Goal: Find specific page/section: Find specific page/section

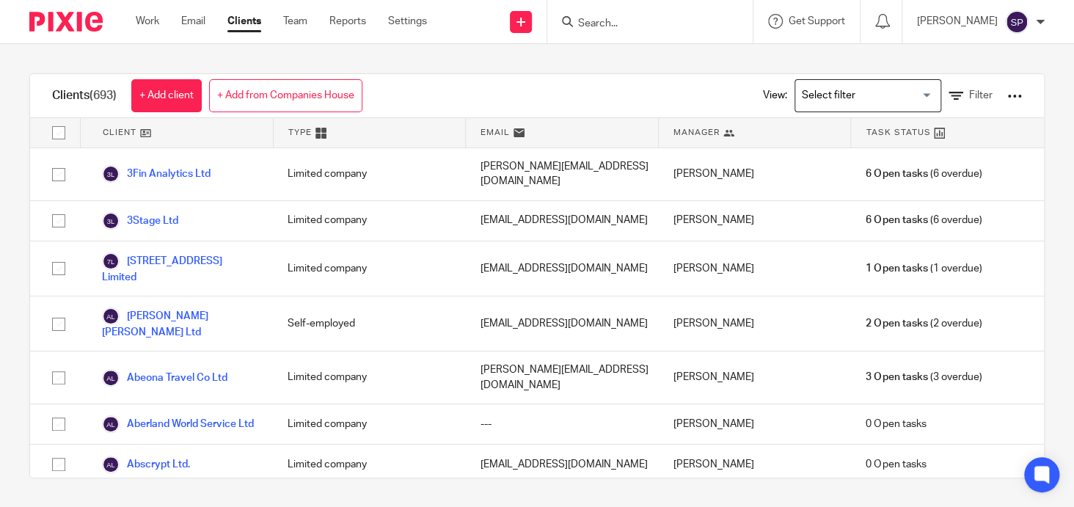
click at [589, 12] on div at bounding box center [651, 21] width 206 height 43
click at [592, 25] on input "Search" at bounding box center [643, 24] width 132 height 13
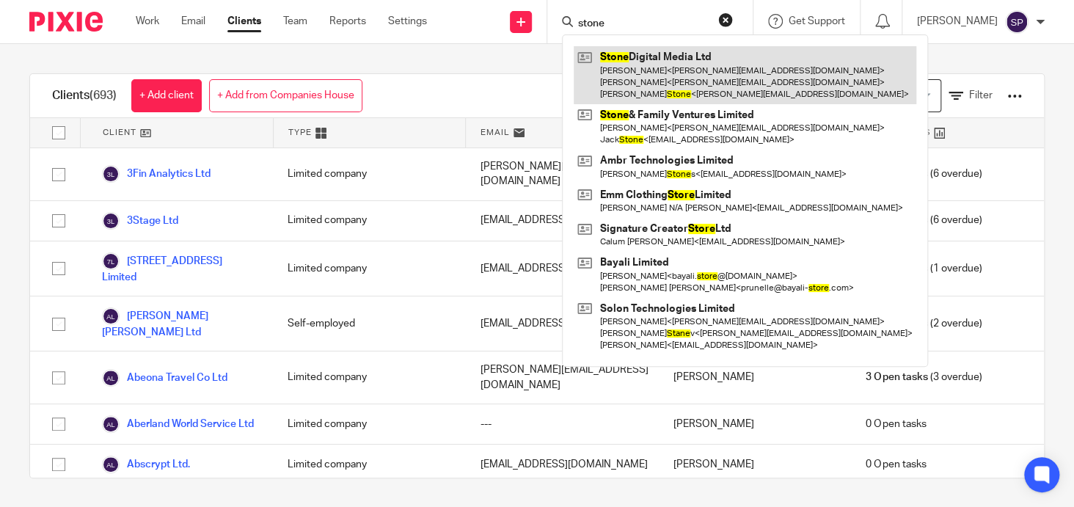
type input "stone"
click at [647, 52] on link at bounding box center [745, 75] width 343 height 58
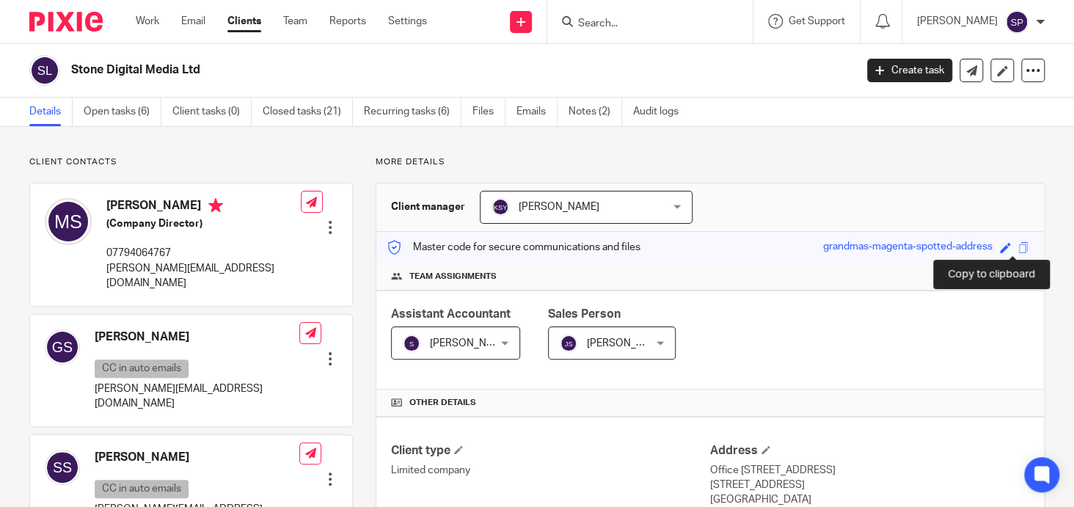
click at [1019, 246] on span at bounding box center [1024, 247] width 11 height 11
click at [601, 26] on input "Search" at bounding box center [643, 24] width 132 height 13
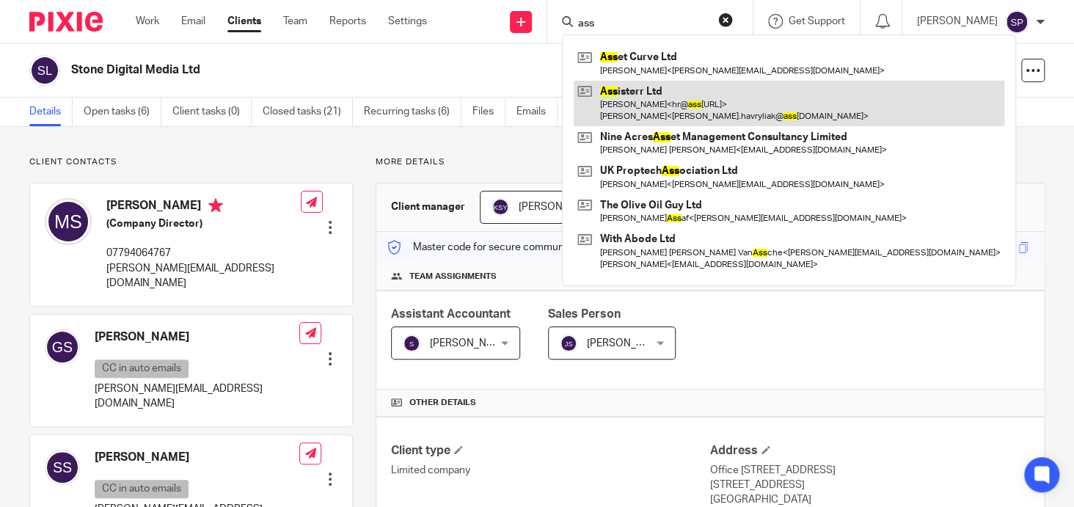
type input "ass"
click at [633, 87] on link at bounding box center [789, 104] width 431 height 46
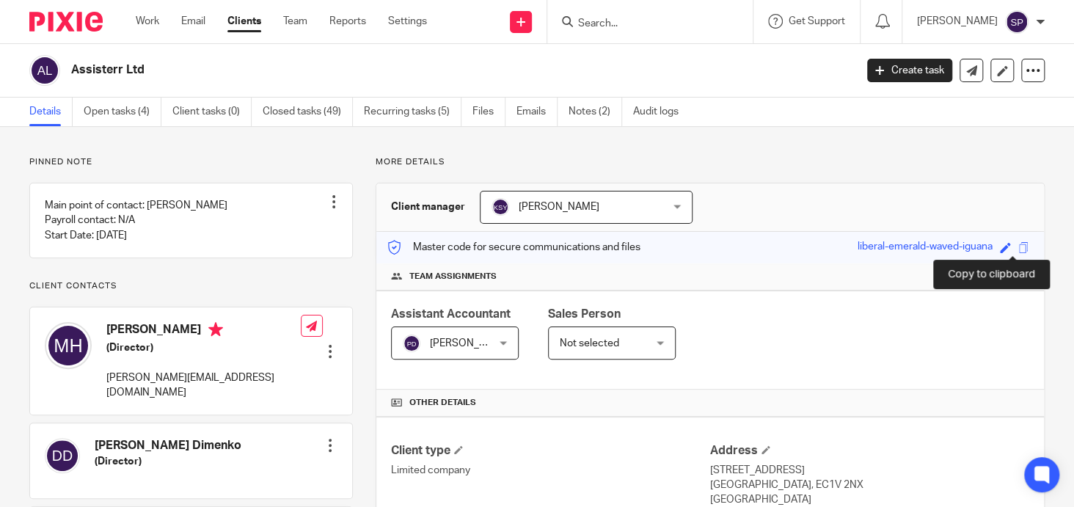
click at [1019, 246] on span at bounding box center [1024, 247] width 11 height 11
click at [600, 23] on input "Search" at bounding box center [643, 24] width 132 height 13
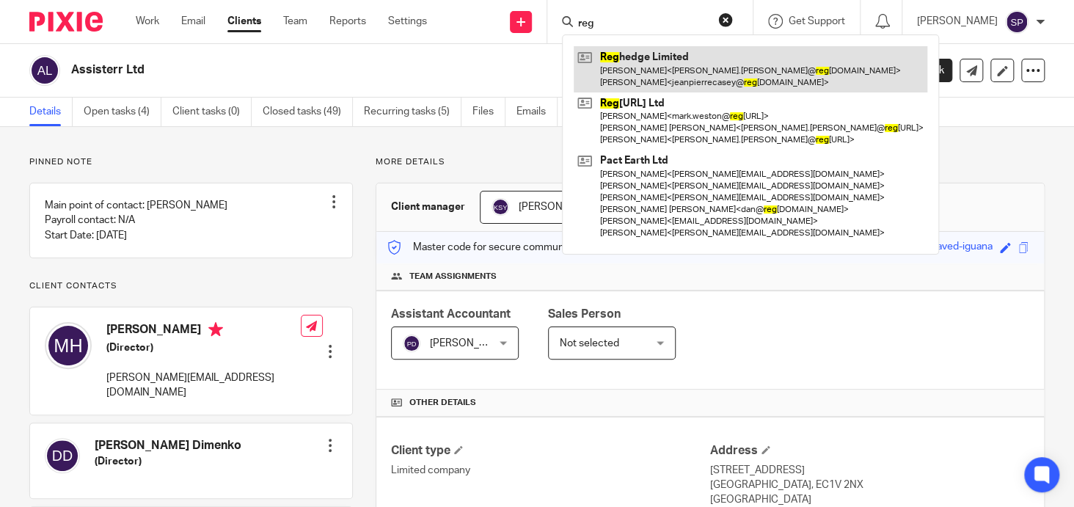
type input "reg"
click at [645, 58] on link at bounding box center [751, 69] width 354 height 46
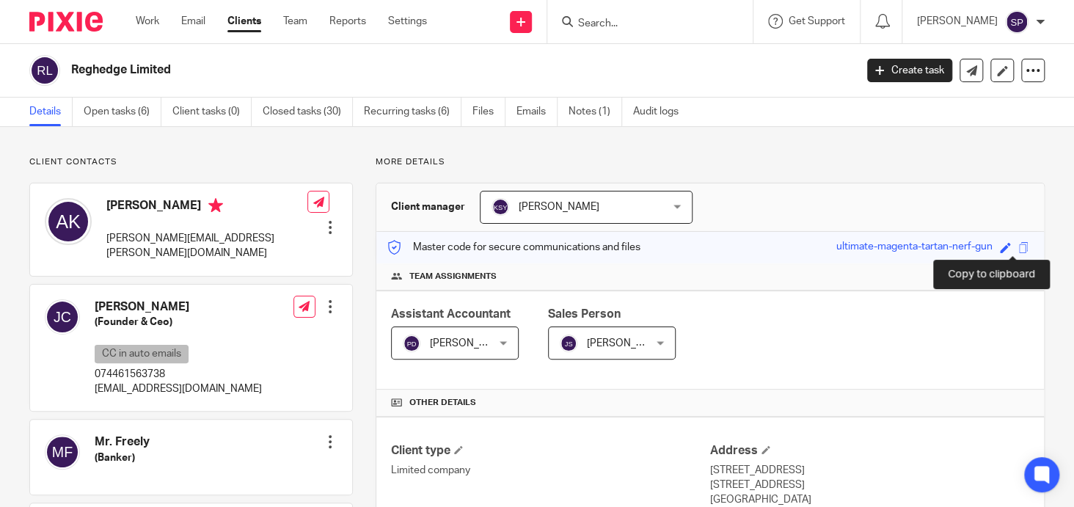
click at [1019, 249] on span at bounding box center [1024, 247] width 11 height 11
click at [598, 21] on input "Search" at bounding box center [643, 24] width 132 height 13
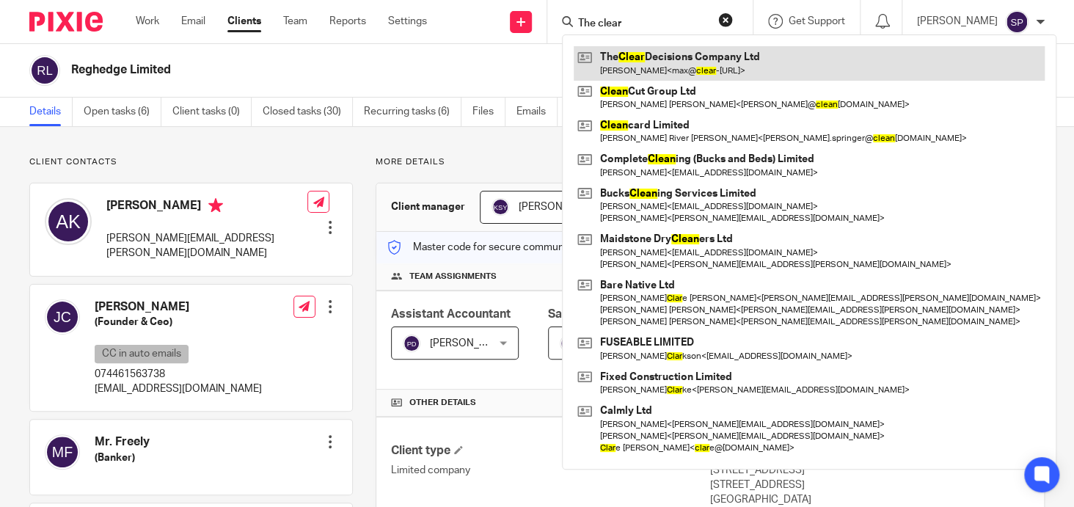
type input "The clear"
click at [654, 56] on link at bounding box center [809, 63] width 471 height 34
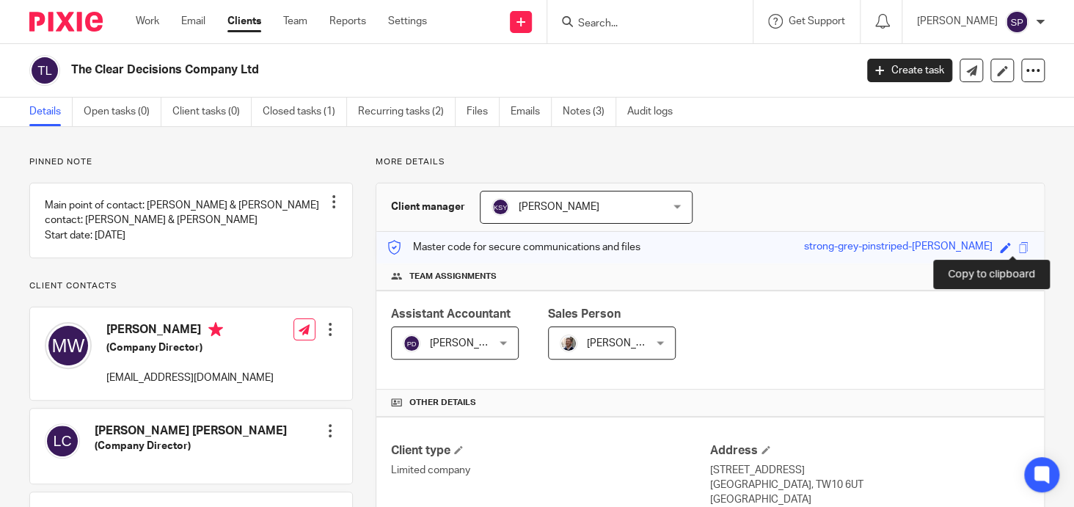
click at [1019, 248] on span at bounding box center [1024, 247] width 11 height 11
click at [592, 26] on input "Search" at bounding box center [643, 24] width 132 height 13
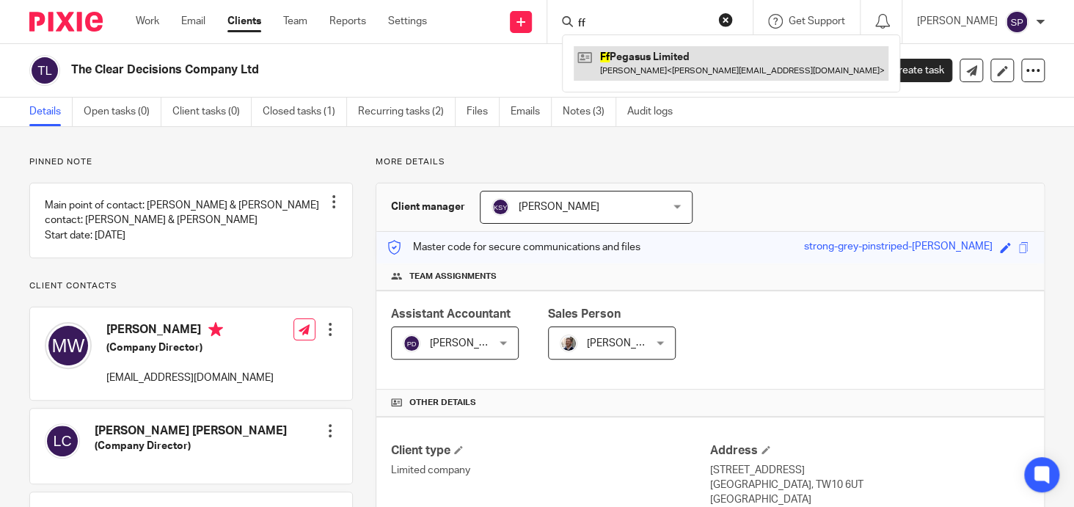
type input "ff"
click at [630, 57] on link at bounding box center [731, 63] width 315 height 34
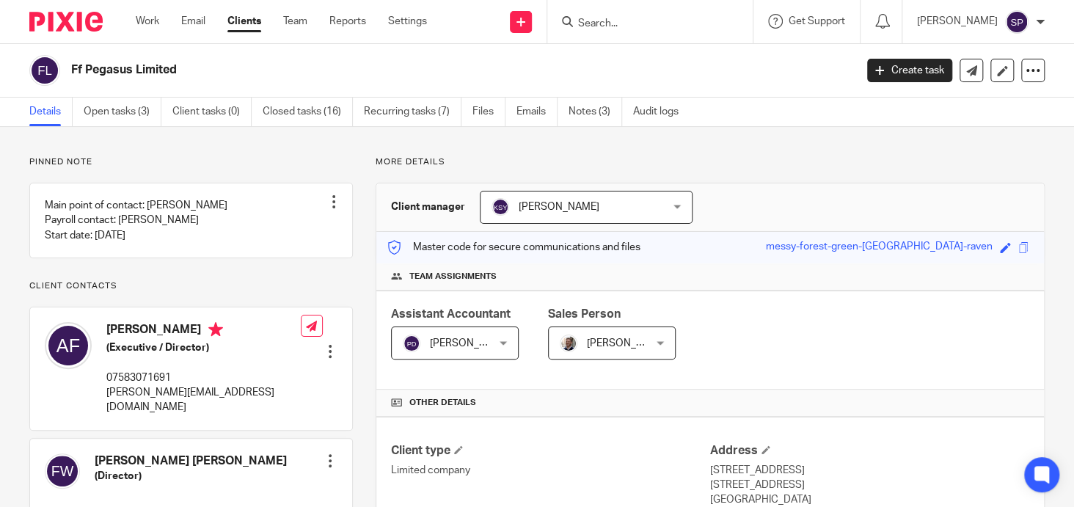
click at [587, 25] on input "Search" at bounding box center [643, 24] width 132 height 13
click at [1019, 249] on span at bounding box center [1024, 247] width 11 height 11
click at [586, 21] on input "Search" at bounding box center [643, 24] width 132 height 13
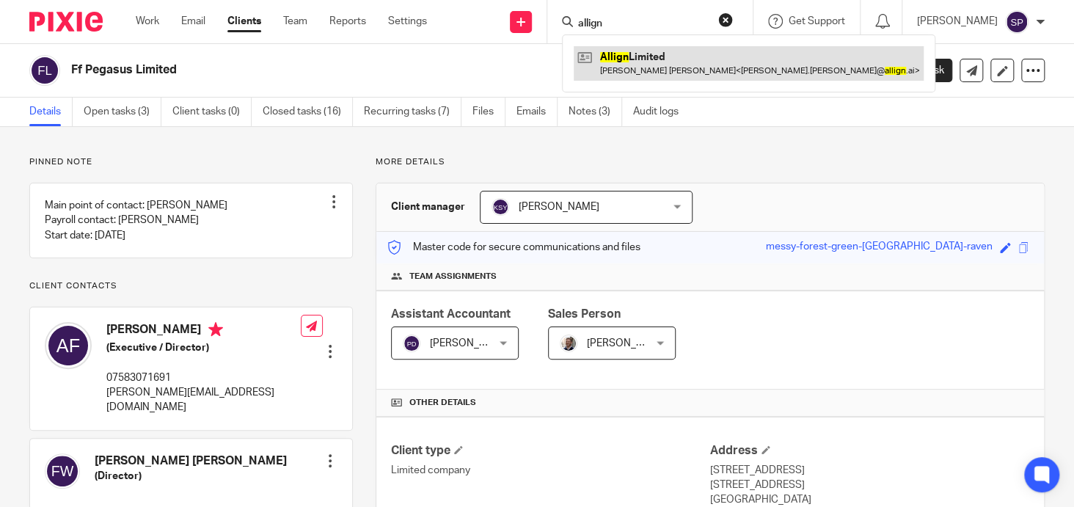
type input "allign"
click at [625, 52] on link at bounding box center [749, 63] width 350 height 34
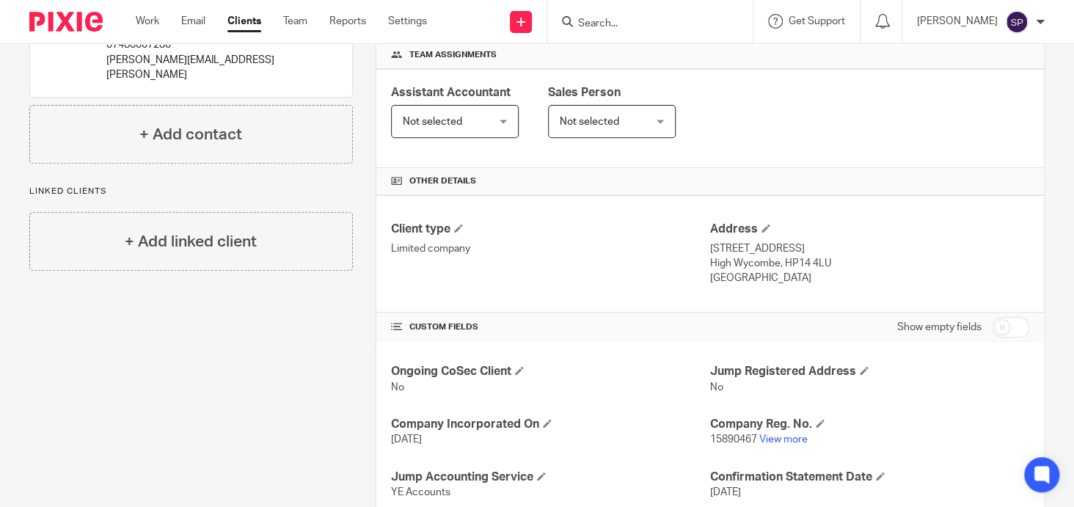
scroll to position [366, 0]
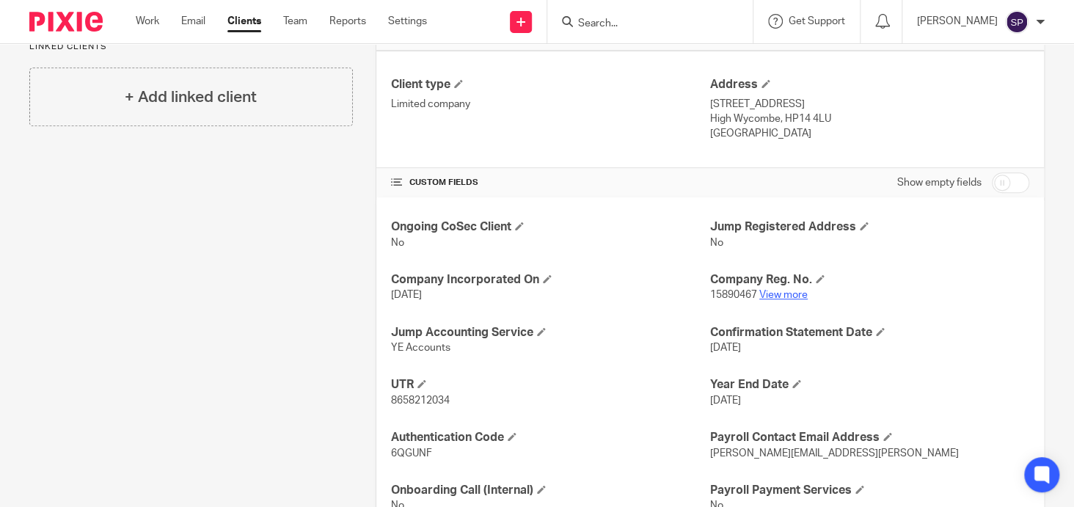
click at [773, 292] on link "View more" at bounding box center [784, 295] width 48 height 10
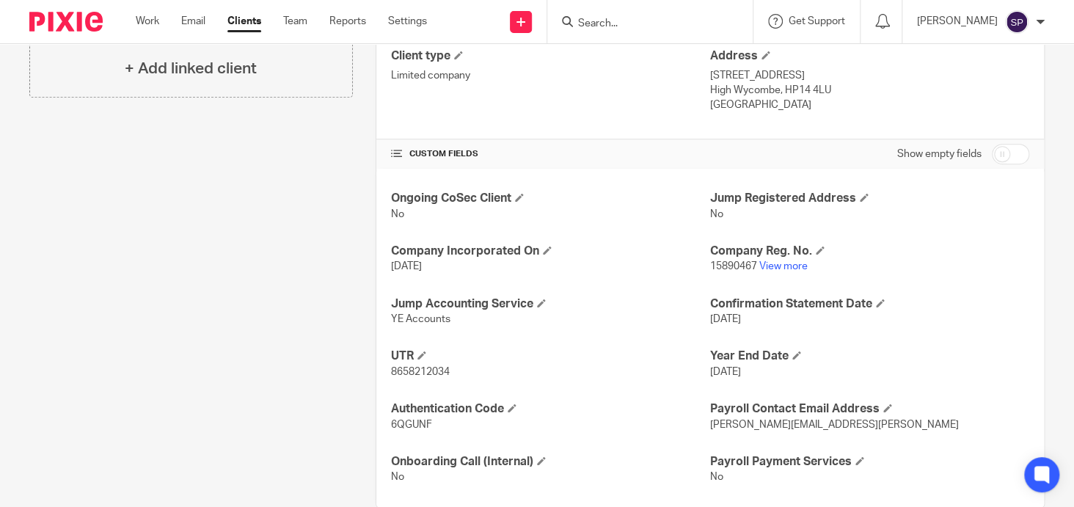
scroll to position [423, 0]
